Goal: Find specific page/section: Find specific page/section

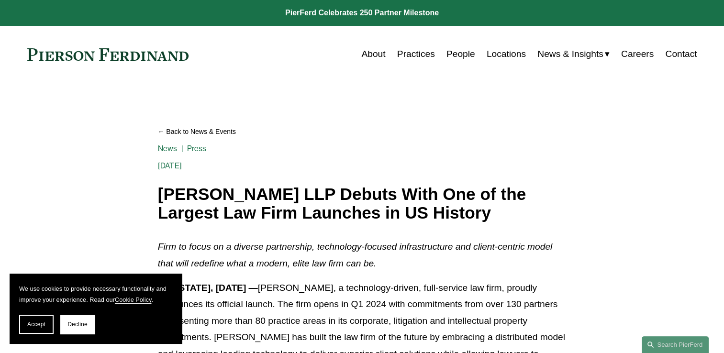
click at [453, 55] on link "People" at bounding box center [460, 54] width 29 height 18
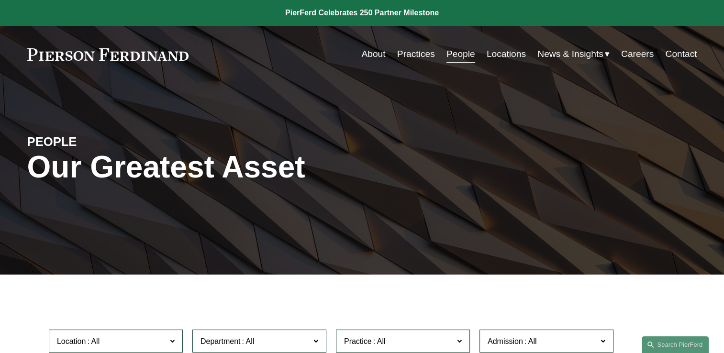
scroll to position [128, 0]
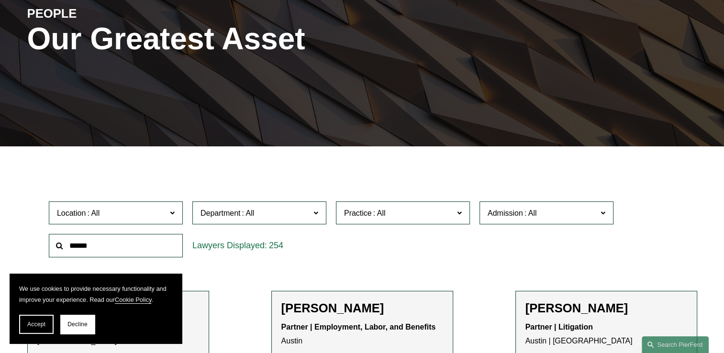
click at [101, 247] on input "text" at bounding box center [116, 245] width 134 height 23
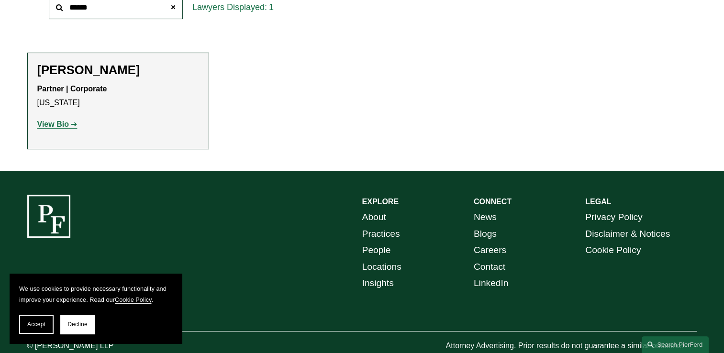
scroll to position [367, 0]
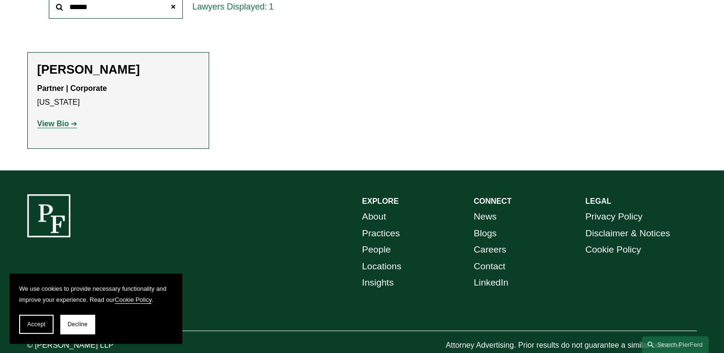
type input "******"
click at [60, 124] on strong "View Bio" at bounding box center [53, 124] width 32 height 8
